Goal: Task Accomplishment & Management: Use online tool/utility

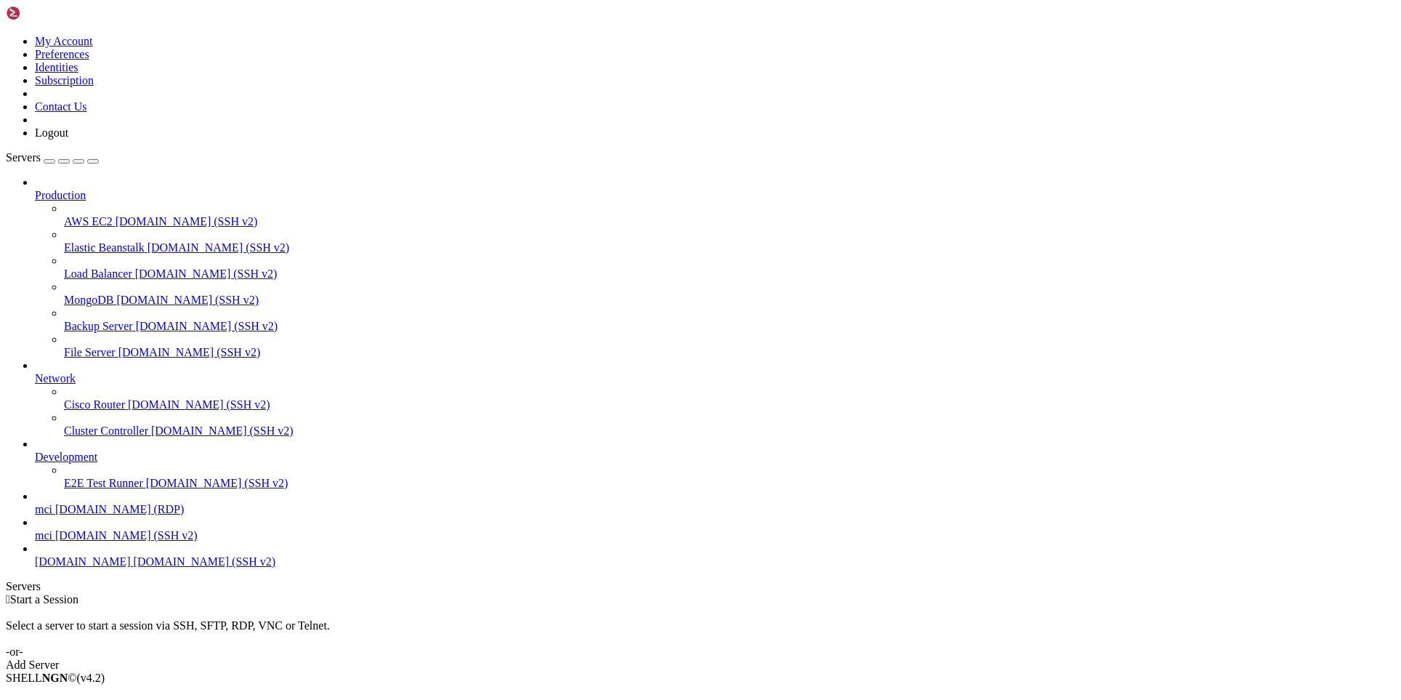
click at [648, 593] on div " Start a Session Select a server to start a session via SSH, SFTP, RDP, VNC or…" at bounding box center [700, 632] width 1389 height 78
click at [90, 515] on span "[DOMAIN_NAME] (RDP)" at bounding box center [119, 509] width 129 height 12
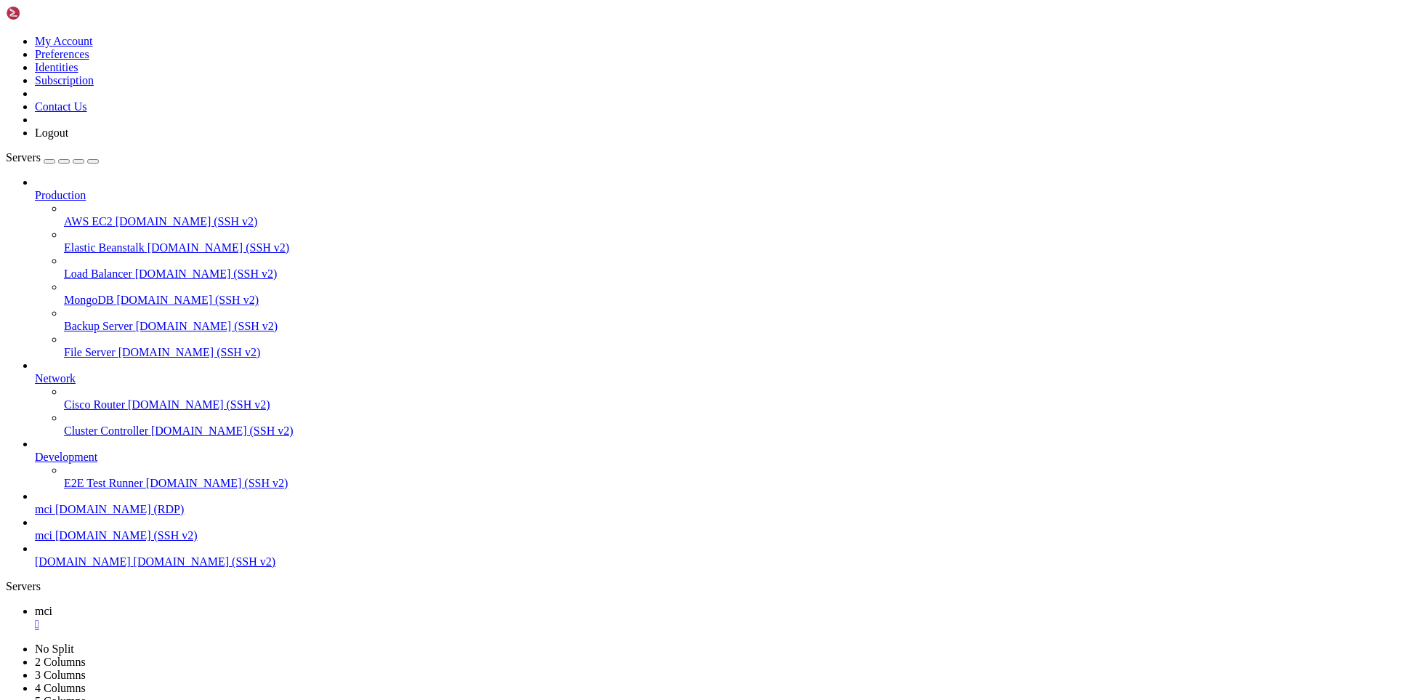
click at [52, 515] on span "mci" at bounding box center [43, 509] width 17 height 12
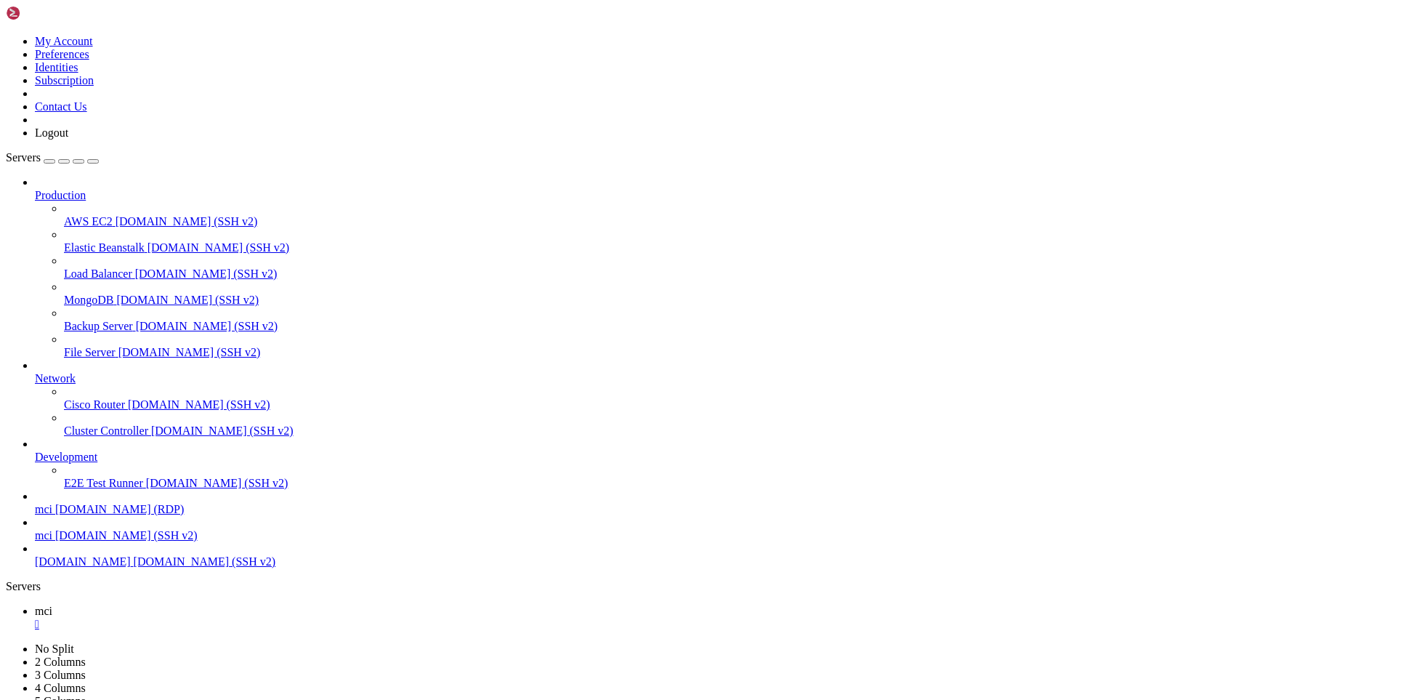
click at [52, 515] on span "mci" at bounding box center [43, 509] width 17 height 12
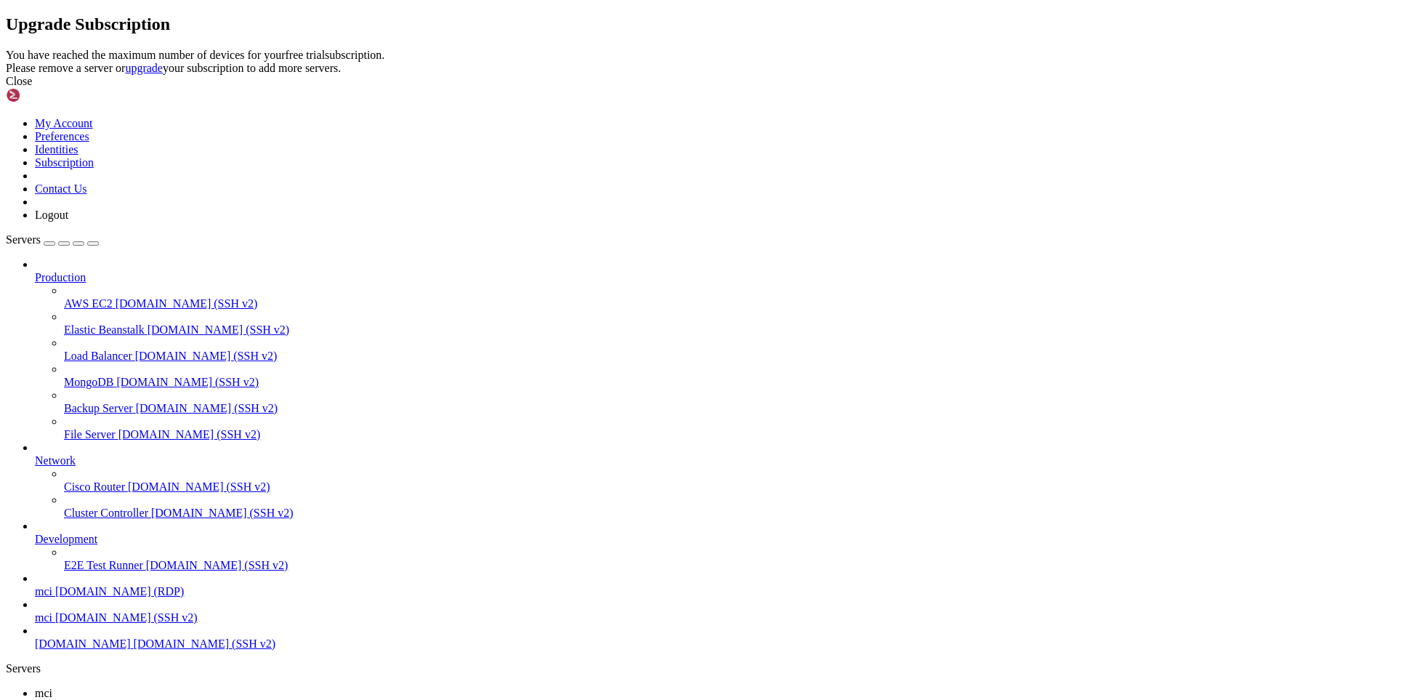
click at [884, 88] on div "Close" at bounding box center [700, 81] width 1389 height 13
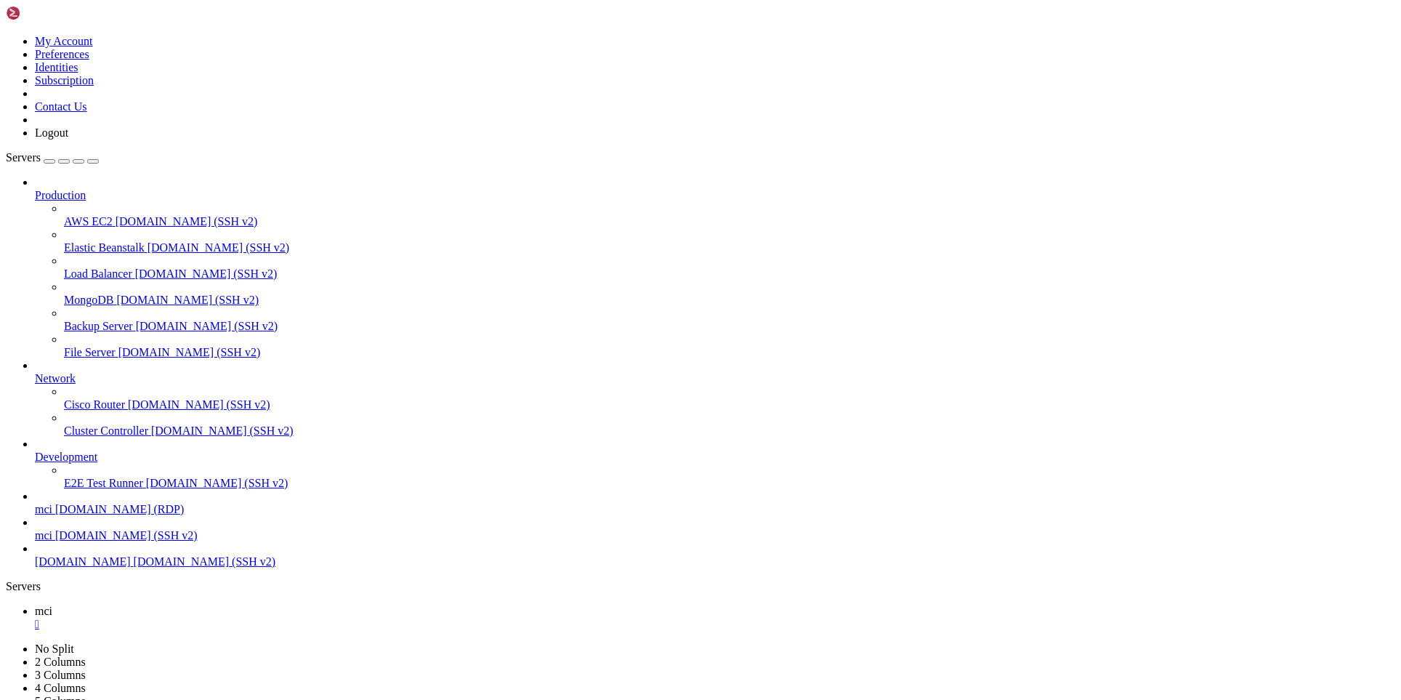
click at [238, 618] on div "" at bounding box center [715, 624] width 1360 height 13
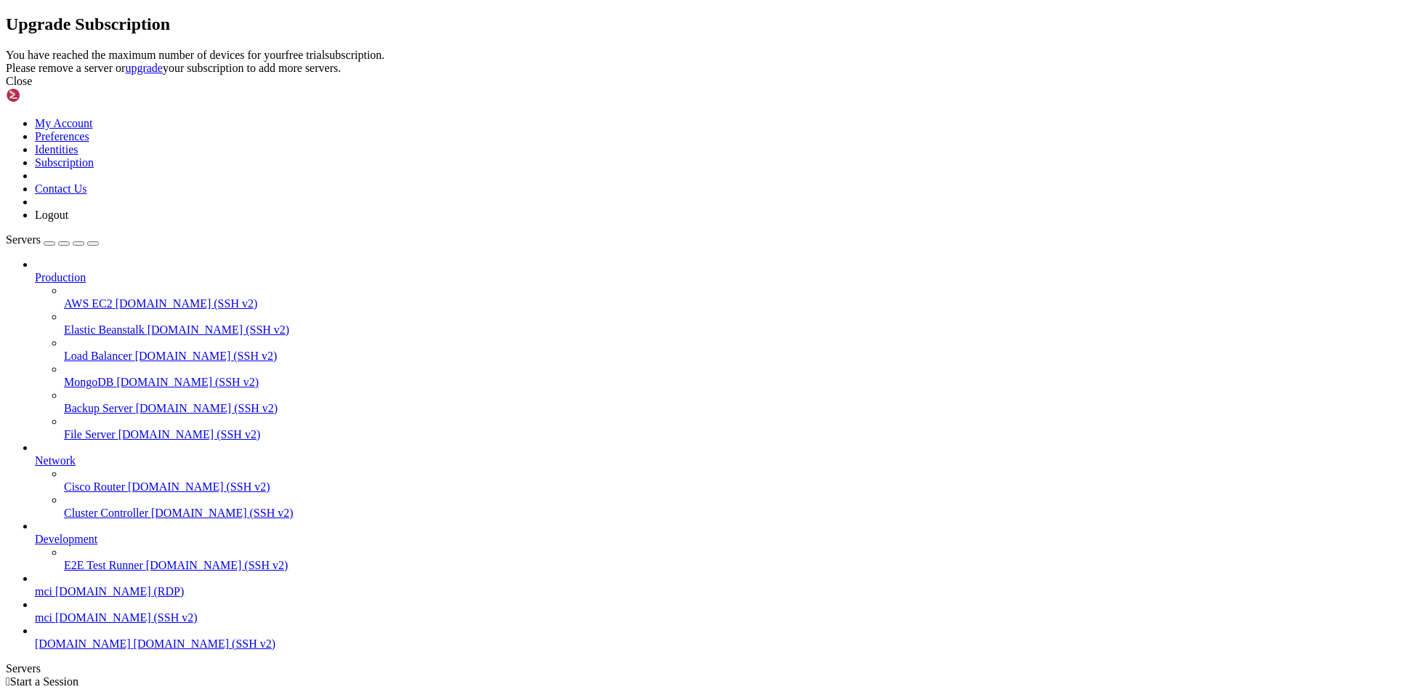
click at [6, 49] on icon at bounding box center [6, 49] width 0 height 0
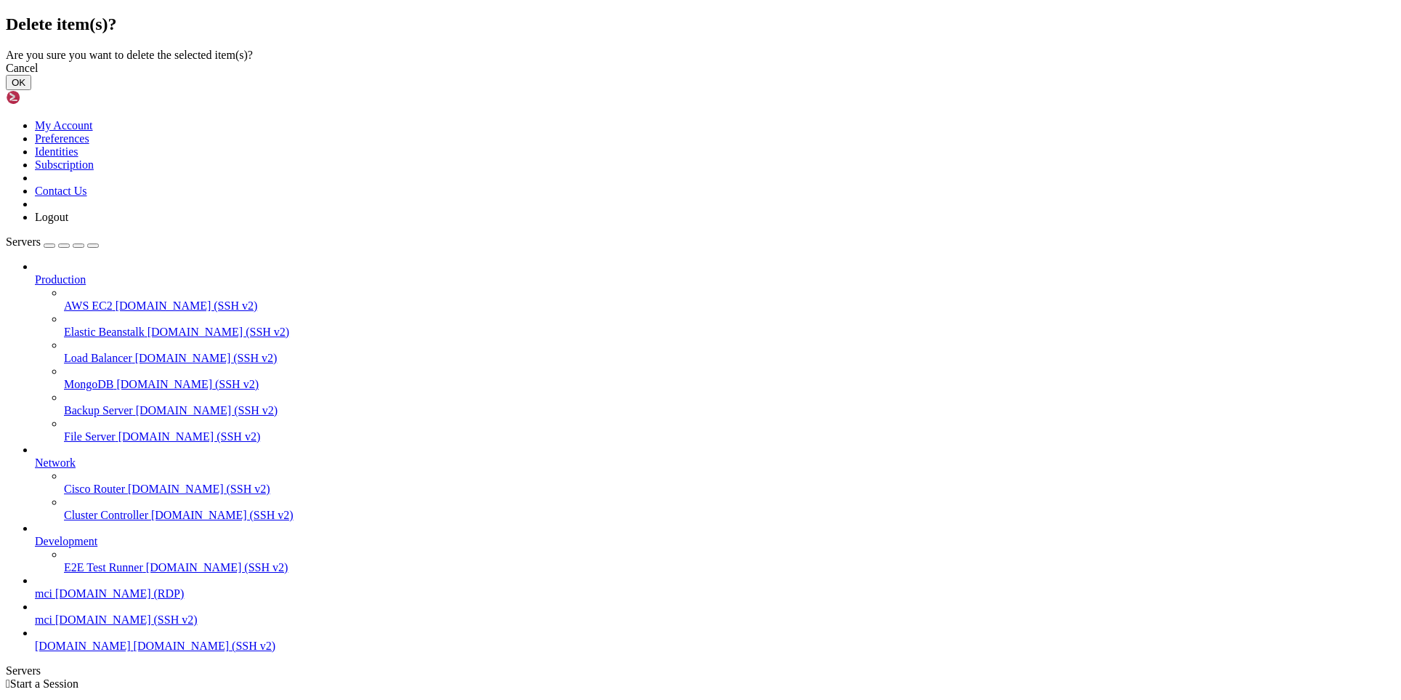
click at [31, 90] on button "OK" at bounding box center [18, 82] width 25 height 15
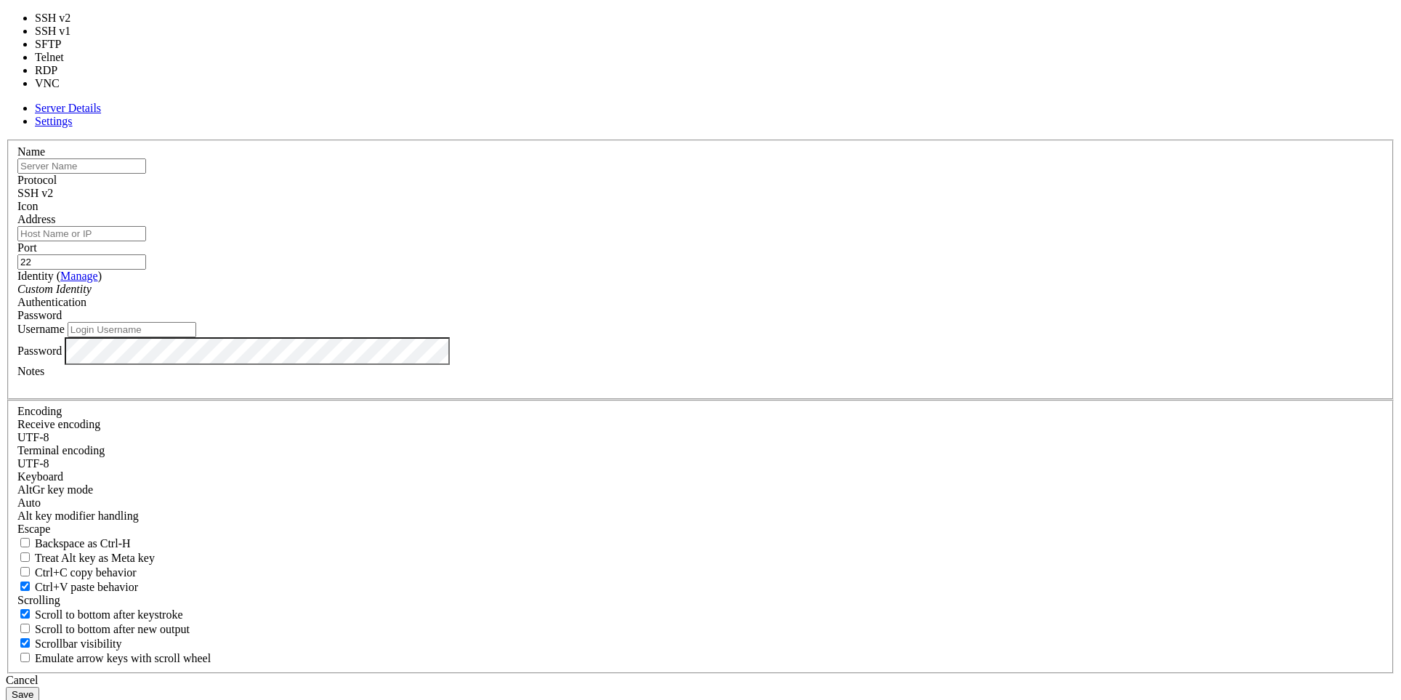
click at [53, 199] on span "SSH v2" at bounding box center [35, 193] width 36 height 12
type input "3389"
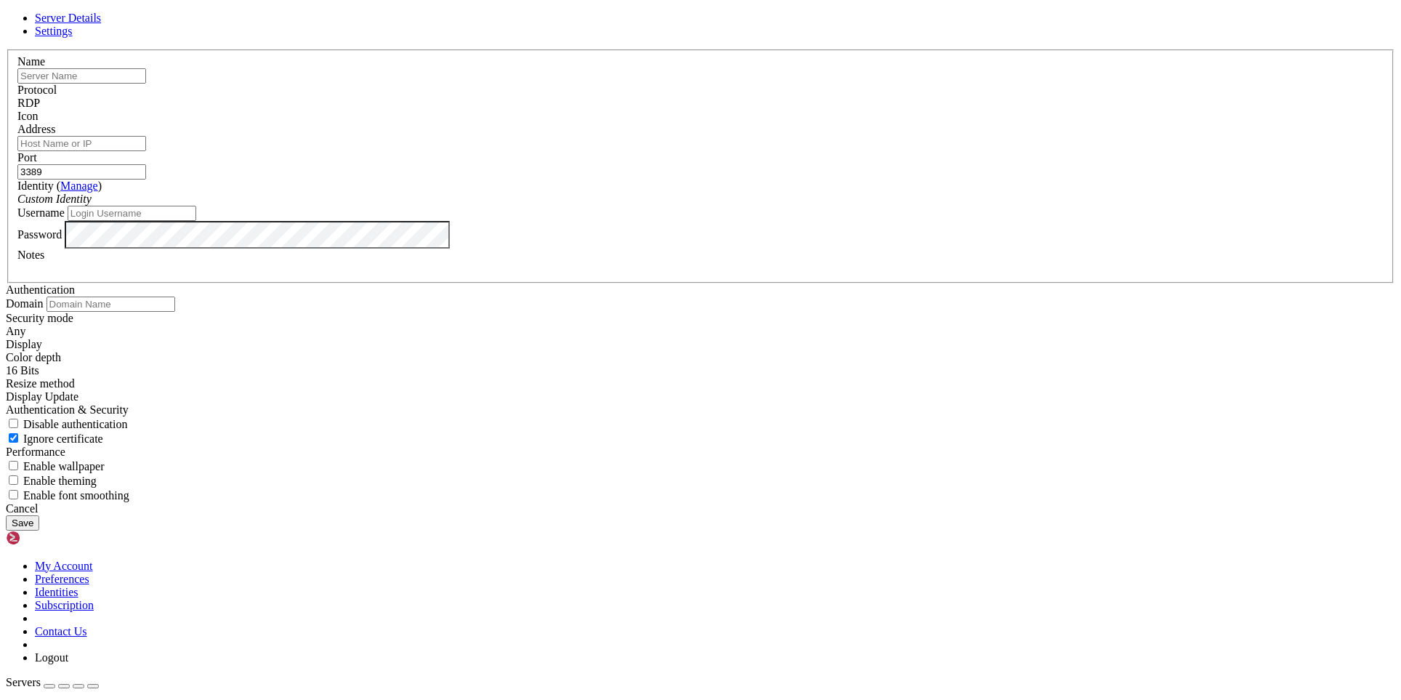
click at [146, 84] on input "text" at bounding box center [81, 75] width 129 height 15
type input "MCI"
type input "[DOMAIN_NAME]"
type input "rdp"
click at [6, 535] on link at bounding box center [48, 541] width 84 height 12
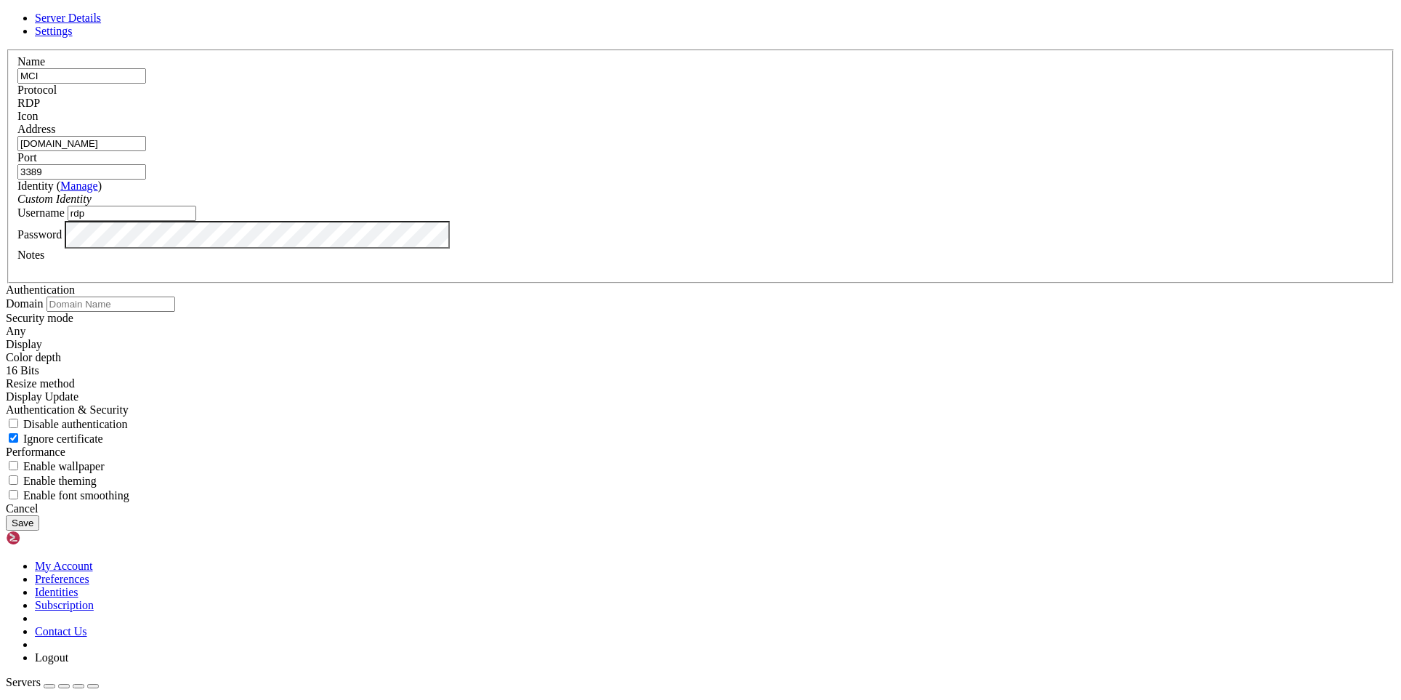
click at [44, 261] on label "Notes" at bounding box center [30, 255] width 27 height 12
click at [683, 275] on div at bounding box center [700, 268] width 1366 height 13
click at [670, 275] on div at bounding box center [700, 268] width 1366 height 13
click at [39, 530] on button "Save" at bounding box center [22, 522] width 33 height 15
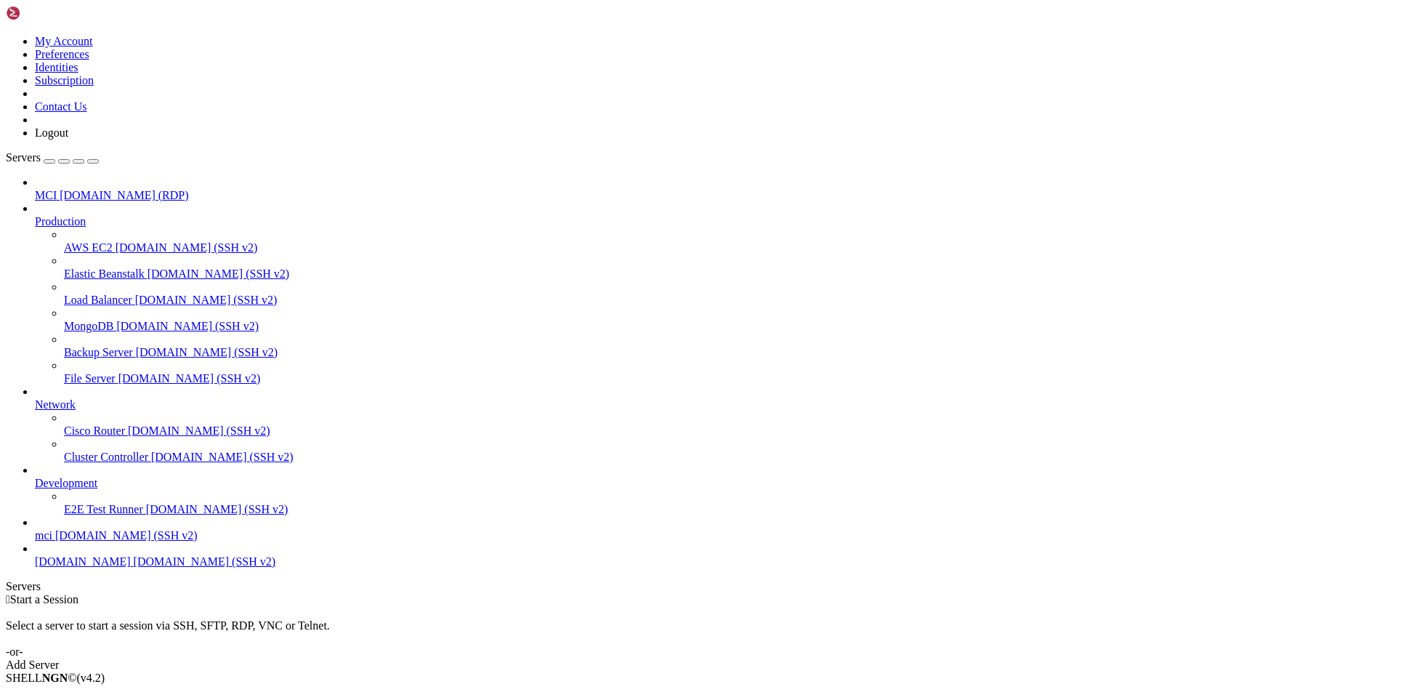
click at [134, 541] on span "[DOMAIN_NAME] (SSH v2)" at bounding box center [126, 535] width 142 height 12
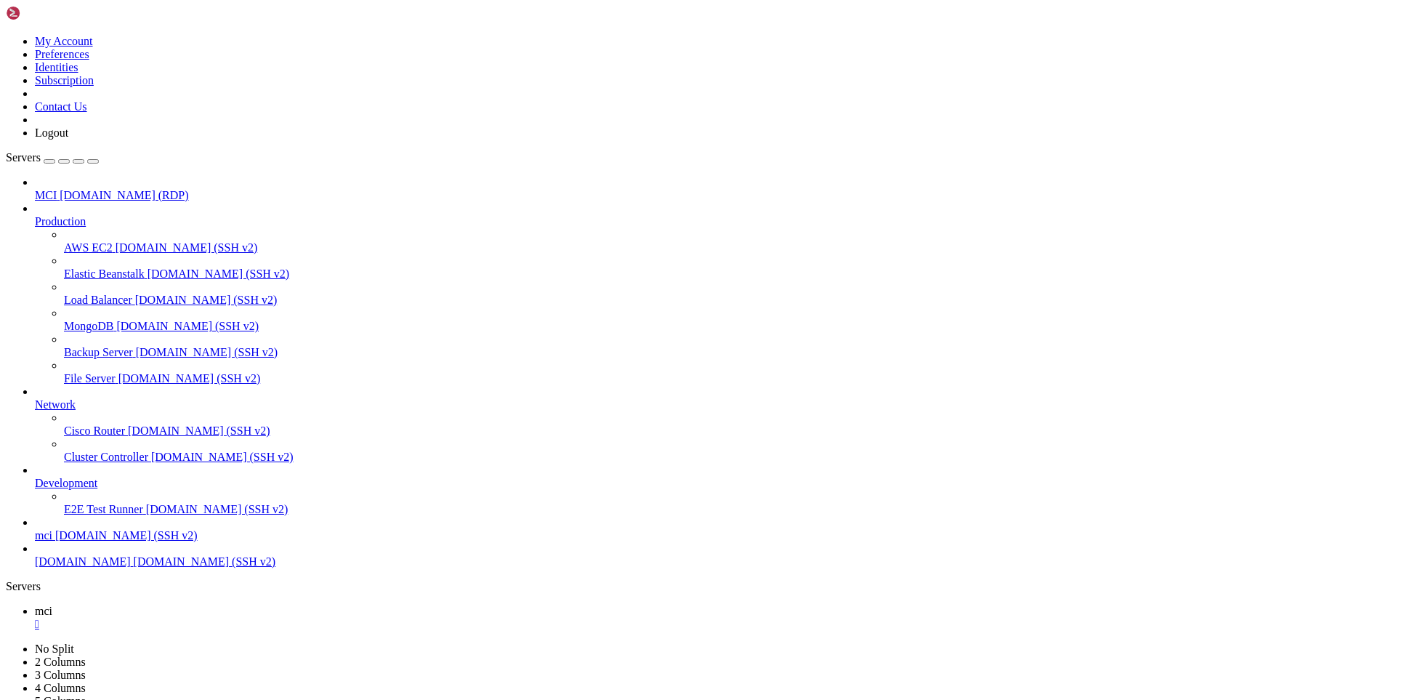
click at [57, 189] on span "MCI" at bounding box center [46, 195] width 22 height 12
click at [35, 215] on icon at bounding box center [35, 215] width 0 height 0
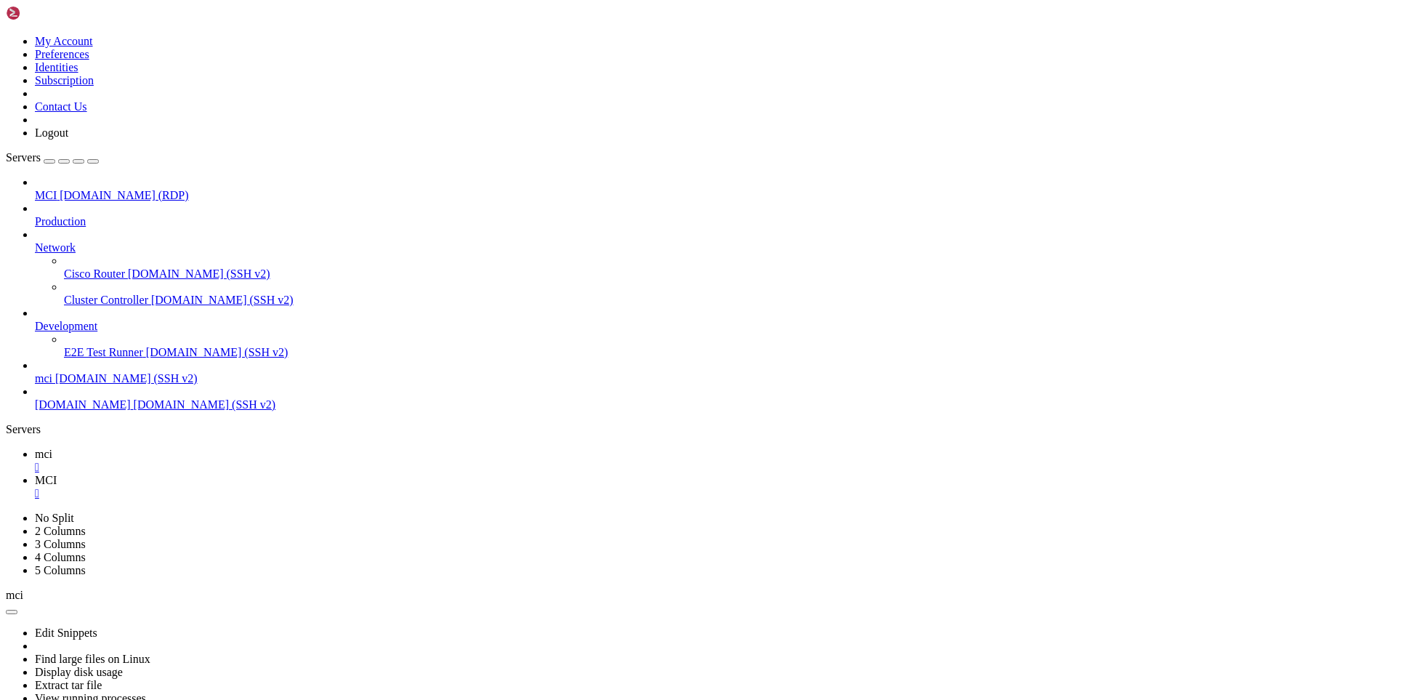
click at [162, 228] on div at bounding box center [715, 234] width 1360 height 13
click at [35, 241] on icon at bounding box center [35, 241] width 0 height 0
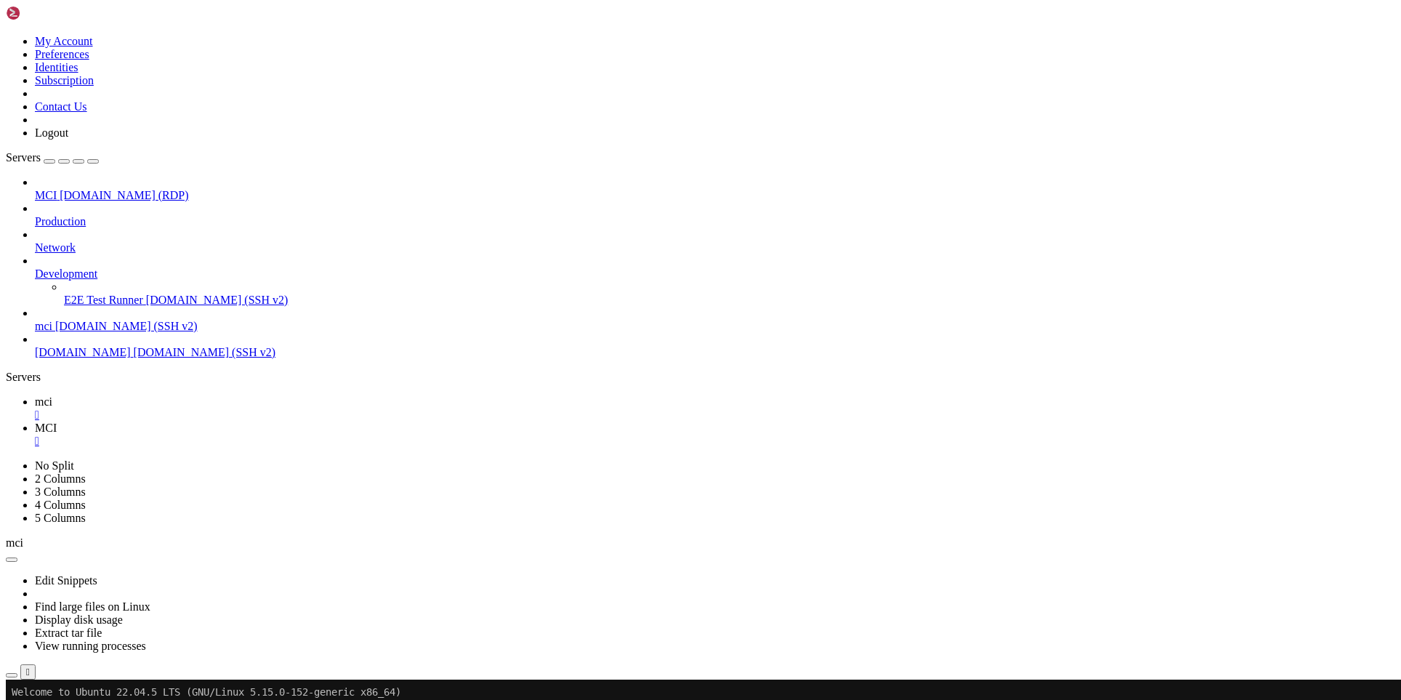
click at [97, 267] on span "Development" at bounding box center [66, 273] width 62 height 12
drag, startPoint x: 89, startPoint y: 318, endPoint x: 29, endPoint y: 267, distance: 78.8
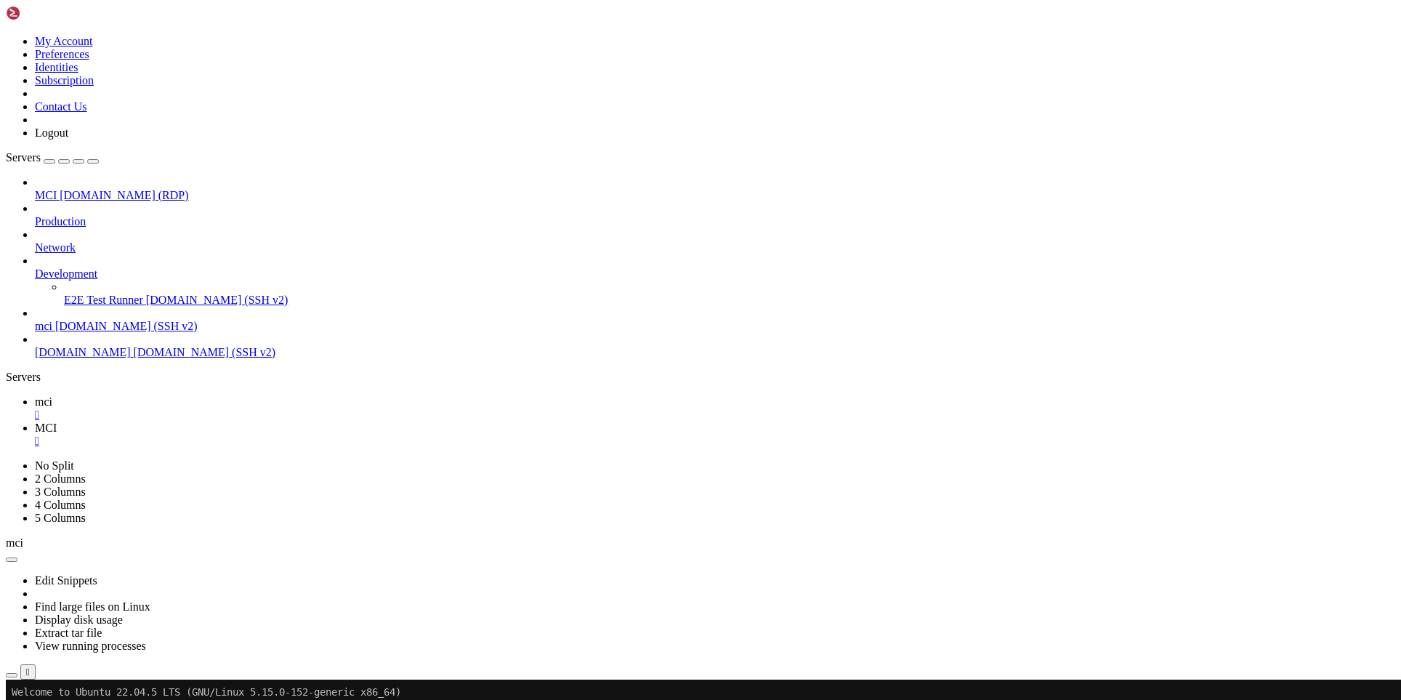
click at [134, 346] on span "[DOMAIN_NAME] (SSH v2)" at bounding box center [205, 352] width 142 height 12
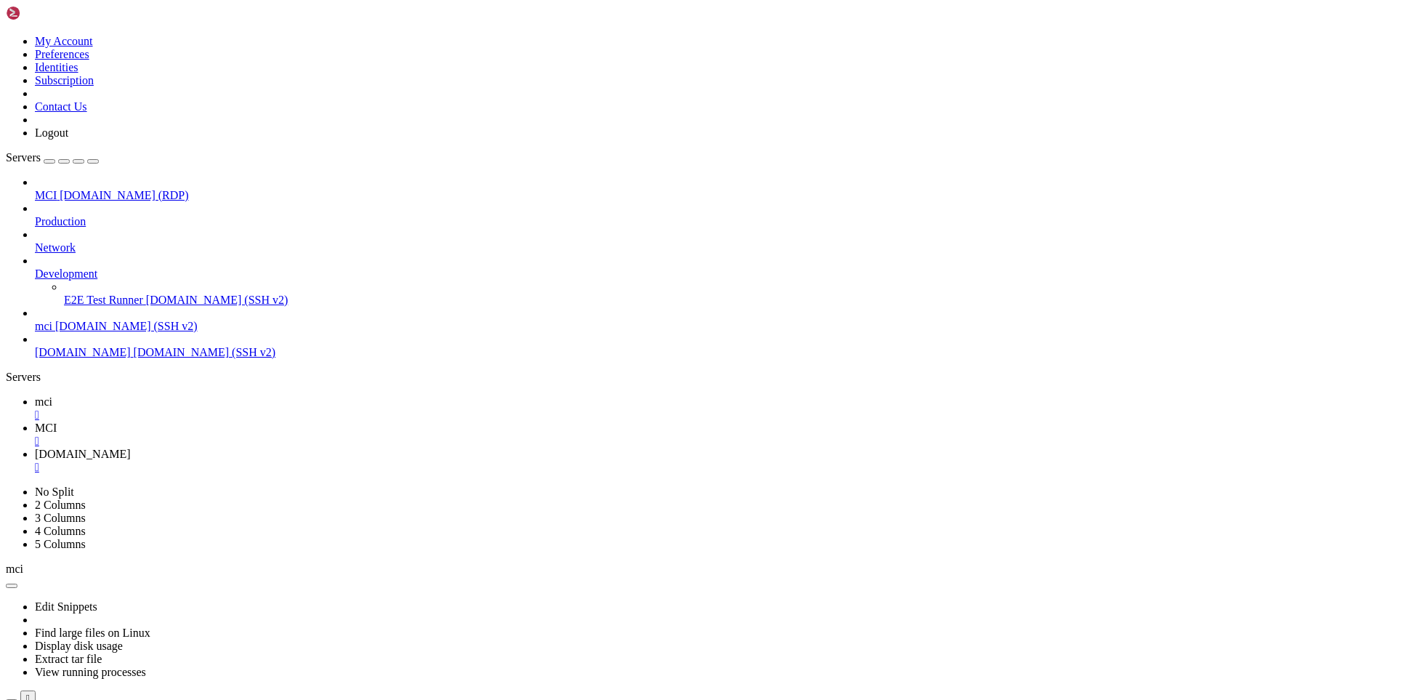
click at [304, 435] on div "" at bounding box center [715, 441] width 1360 height 13
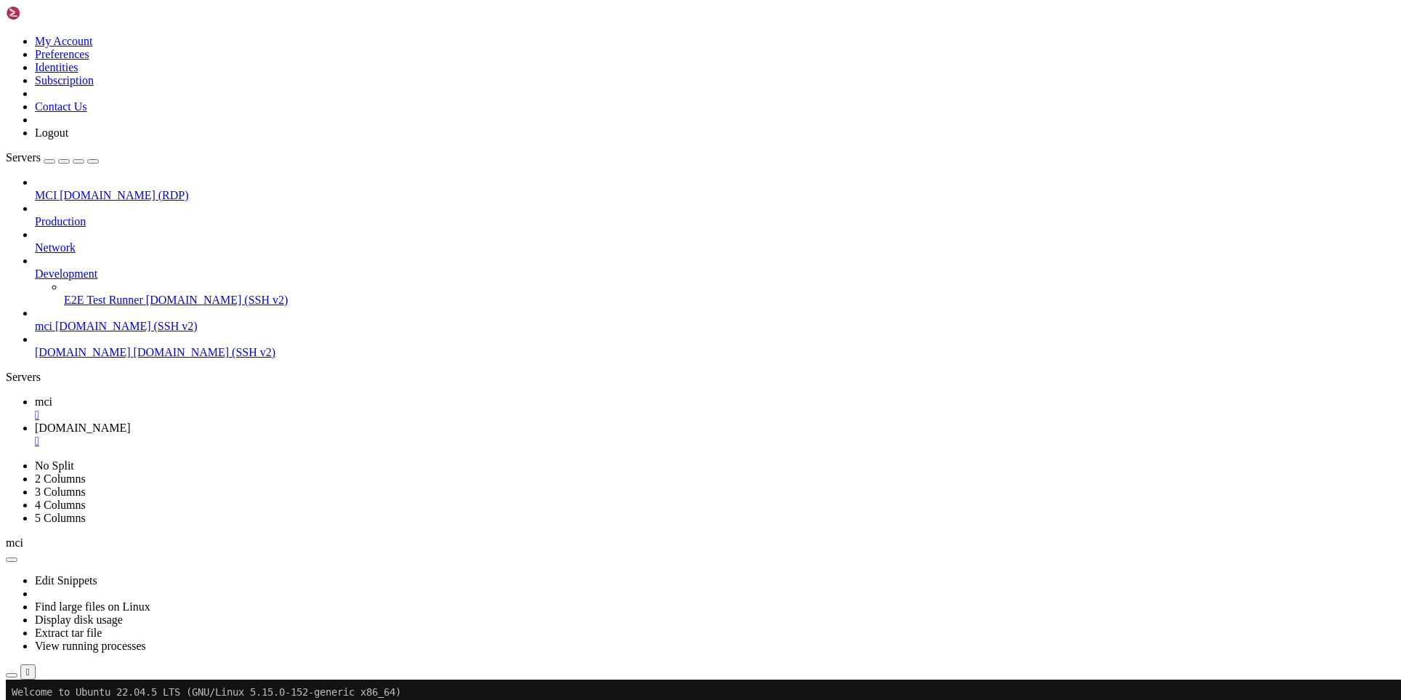
click at [237, 408] on div "" at bounding box center [715, 414] width 1360 height 13
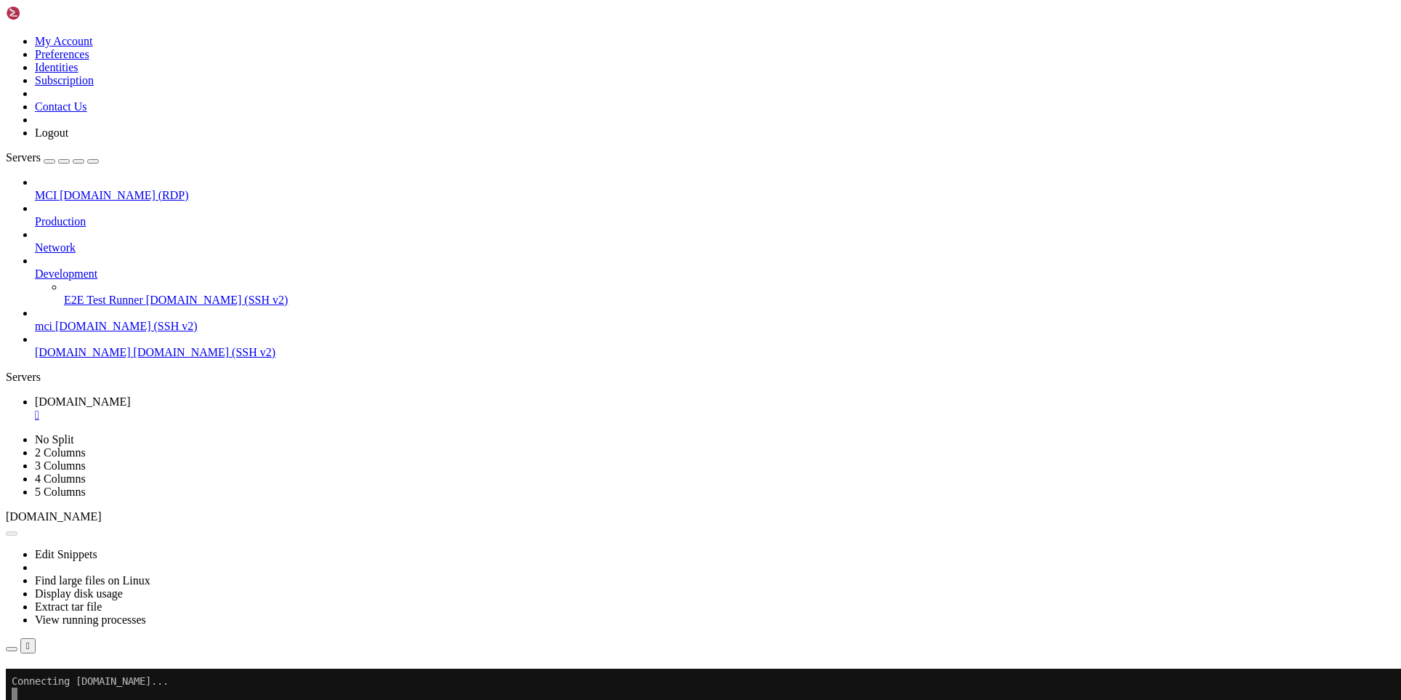
click at [258, 408] on div "" at bounding box center [715, 414] width 1360 height 13
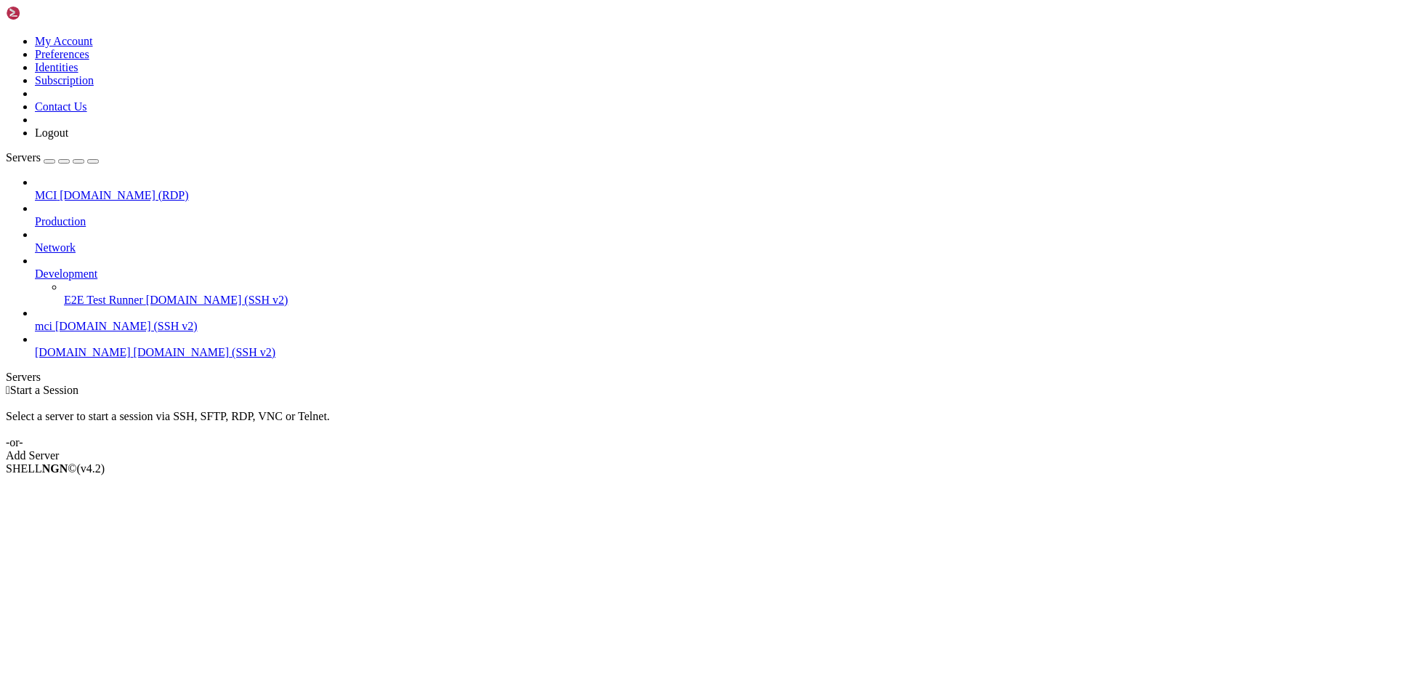
click at [57, 189] on span "MCI" at bounding box center [46, 195] width 22 height 12
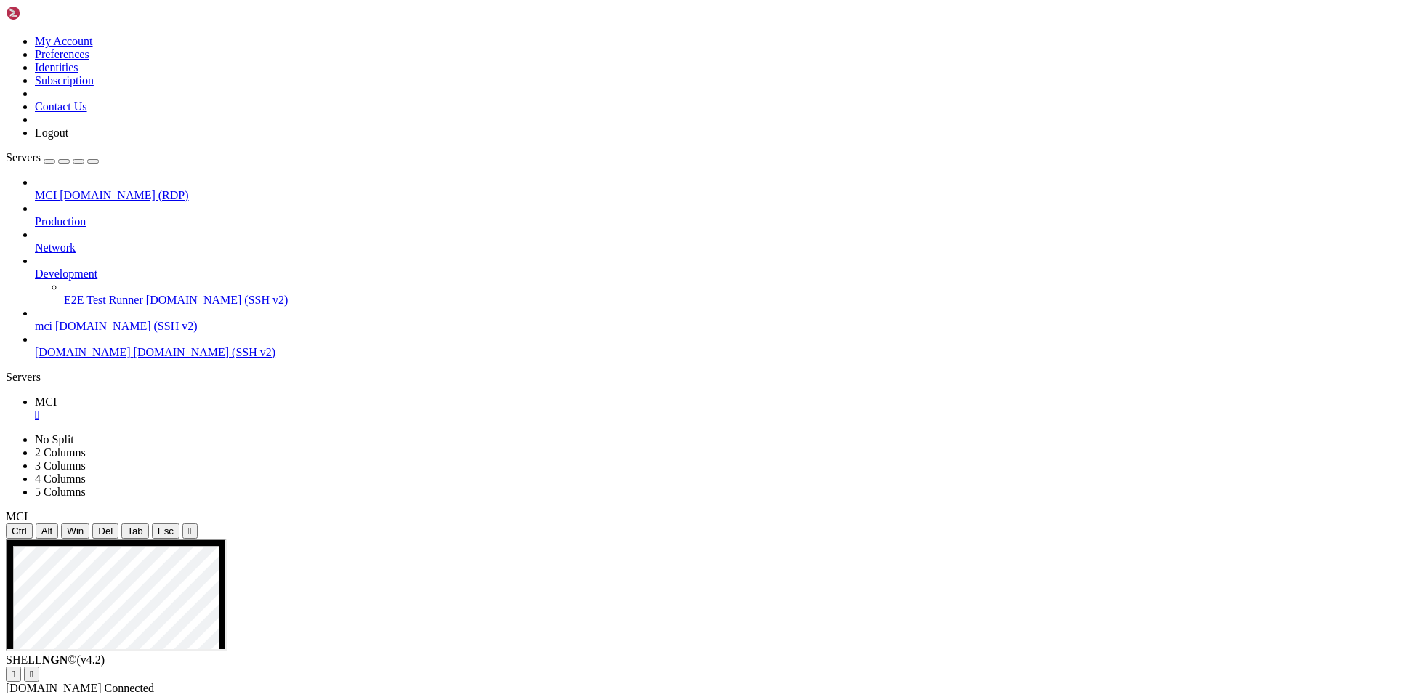
click at [241, 408] on div "" at bounding box center [715, 414] width 1360 height 13
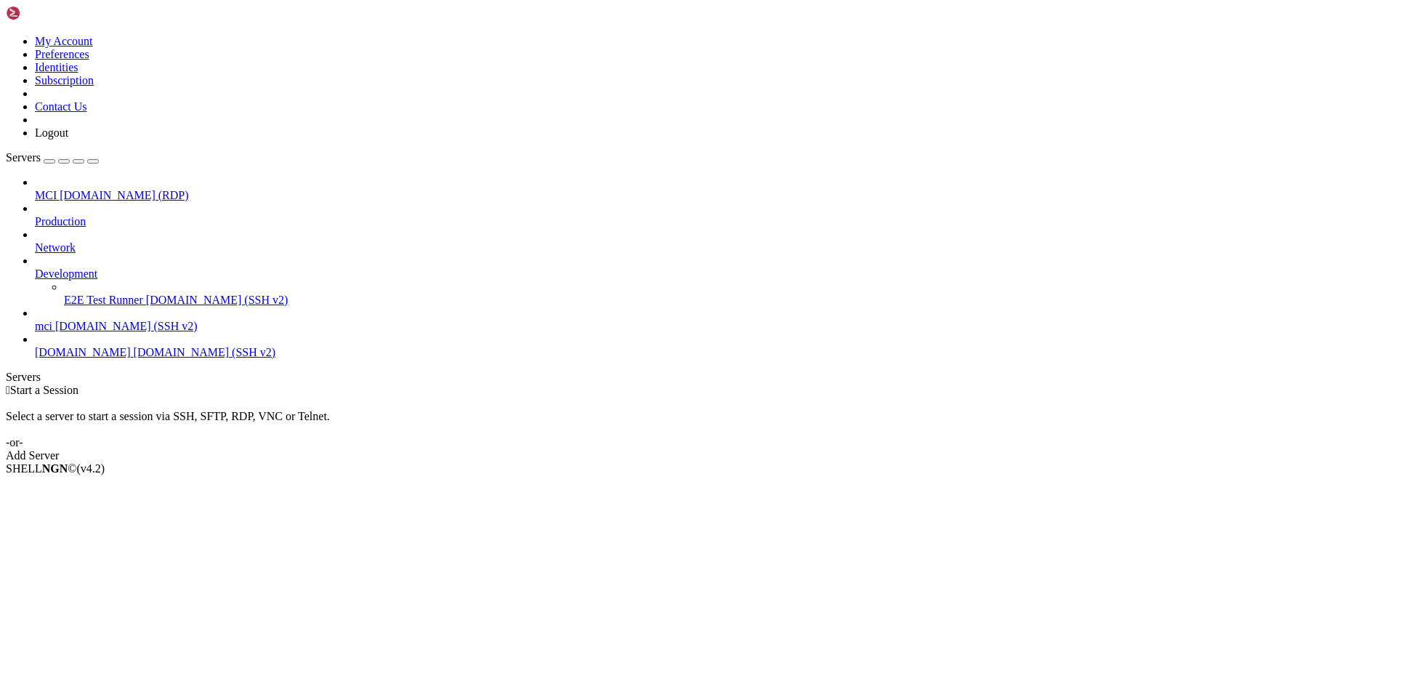
click at [134, 346] on span "[DOMAIN_NAME] (SSH v2)" at bounding box center [205, 352] width 142 height 12
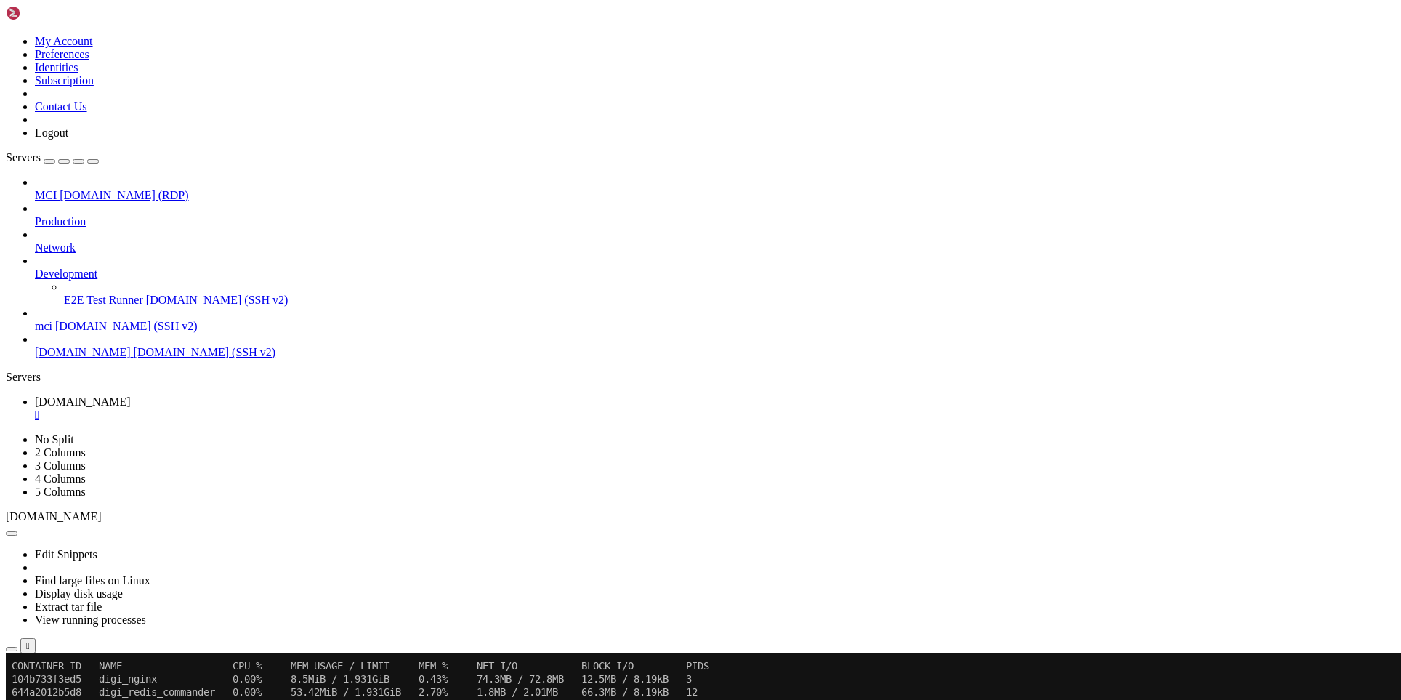
drag, startPoint x: 191, startPoint y: 735, endPoint x: 342, endPoint y: 733, distance: 150.4
